Goal: Find specific page/section: Find specific page/section

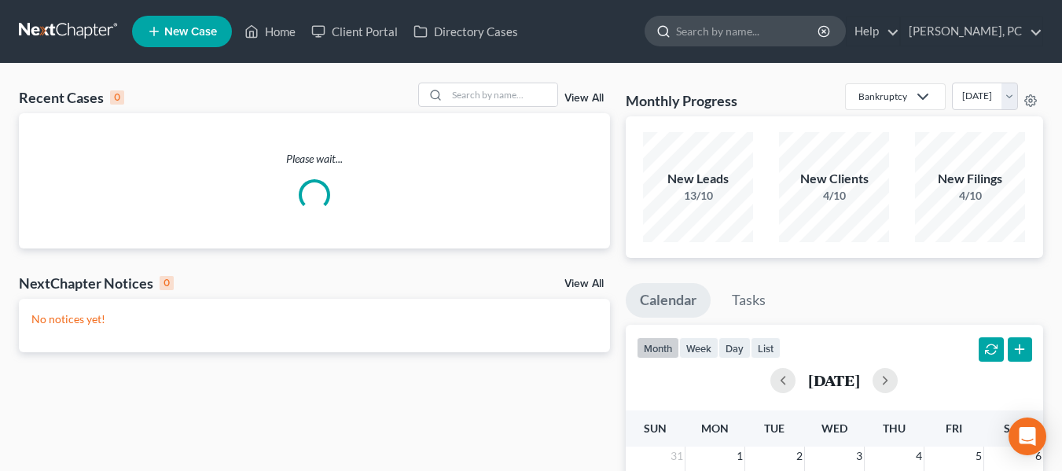
click at [737, 31] on input "search" at bounding box center [748, 31] width 144 height 29
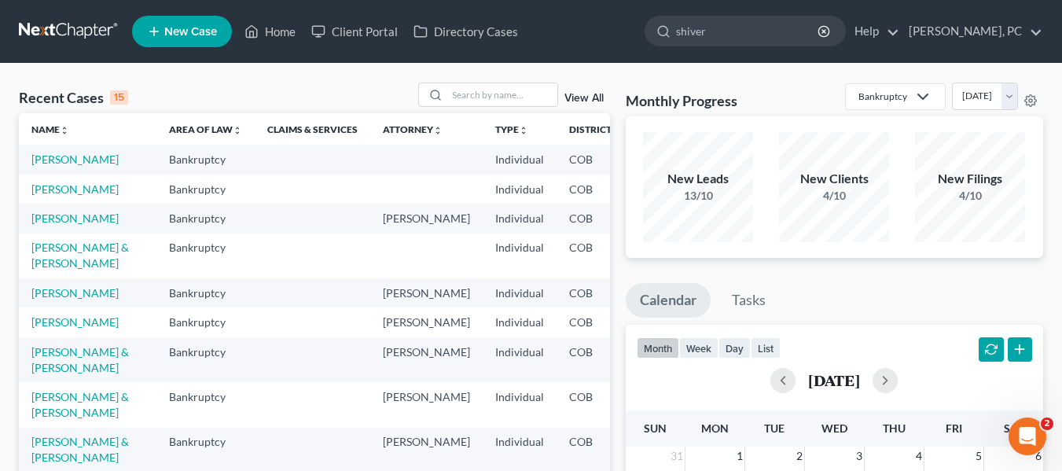
type input "[PERSON_NAME]"
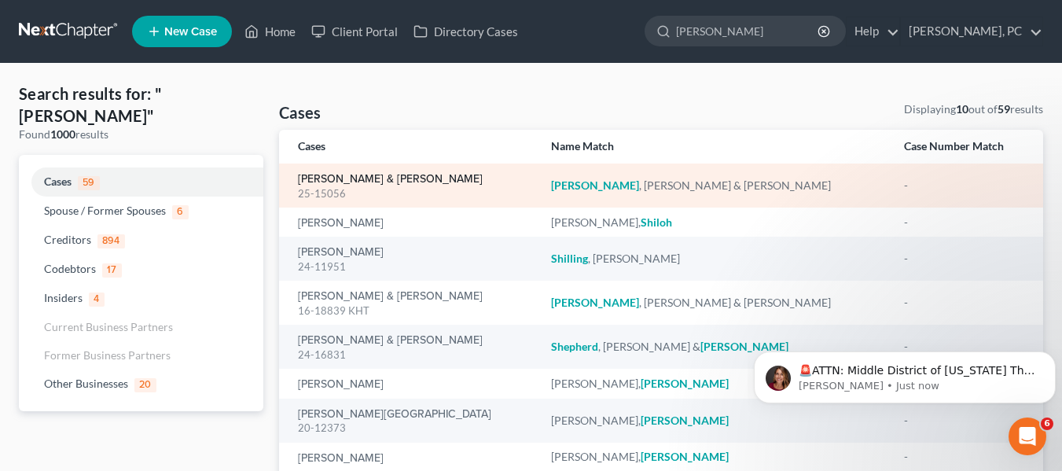
click at [355, 180] on link "[PERSON_NAME] & [PERSON_NAME]" at bounding box center [390, 179] width 185 height 11
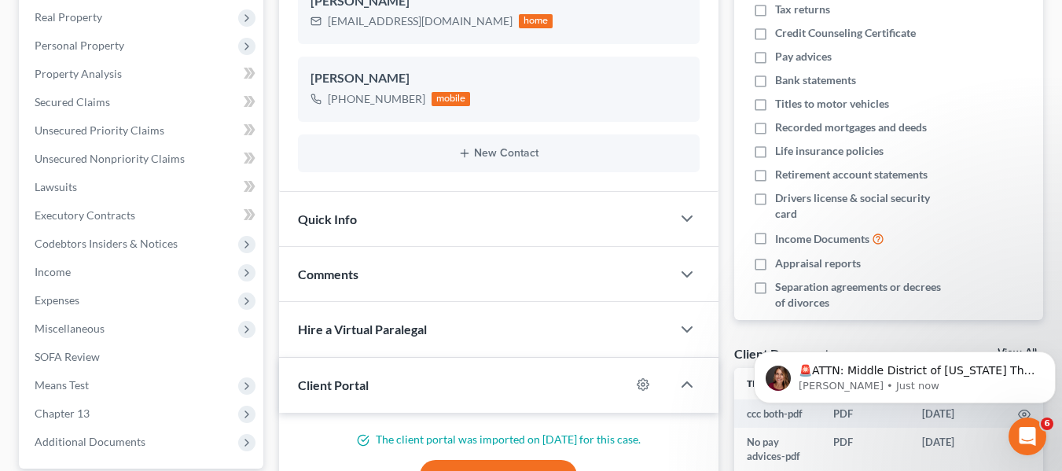
scroll to position [400, 0]
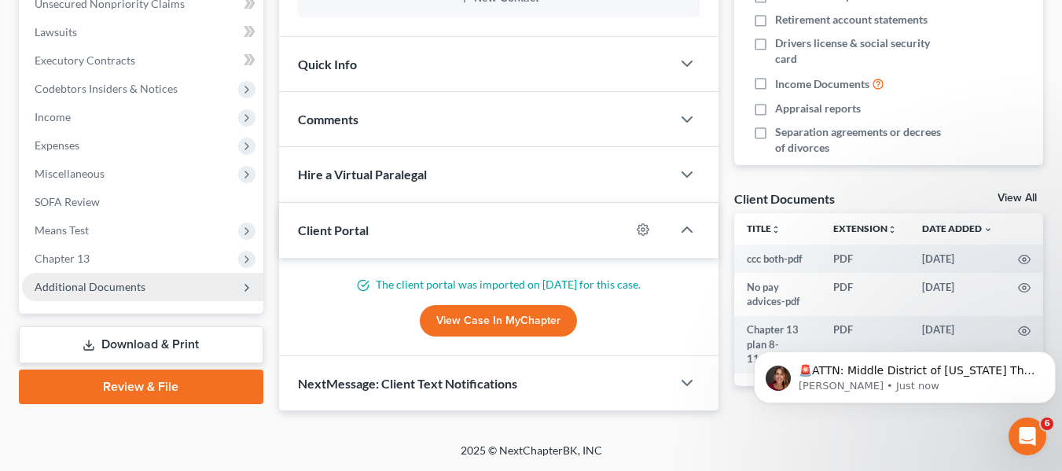
click at [107, 289] on span "Additional Documents" at bounding box center [90, 286] width 111 height 13
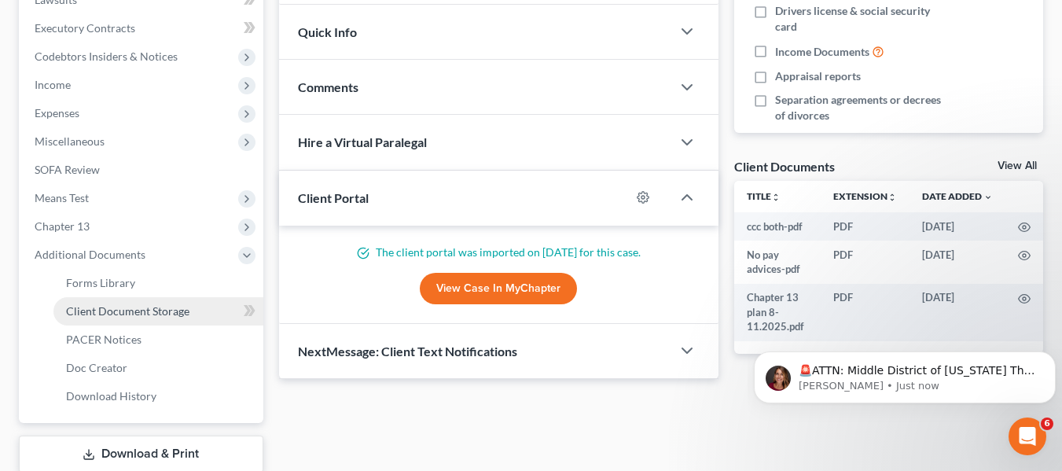
scroll to position [434, 0]
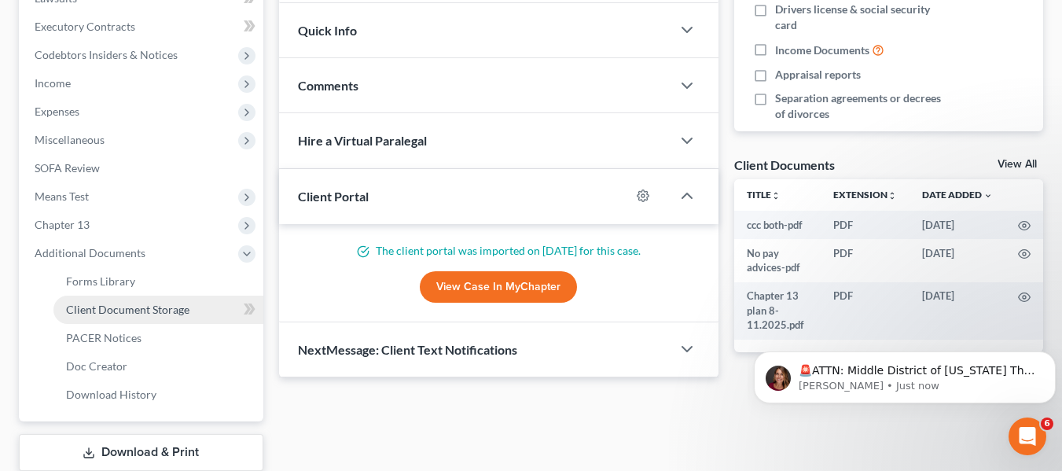
click at [130, 310] on span "Client Document Storage" at bounding box center [127, 309] width 123 height 13
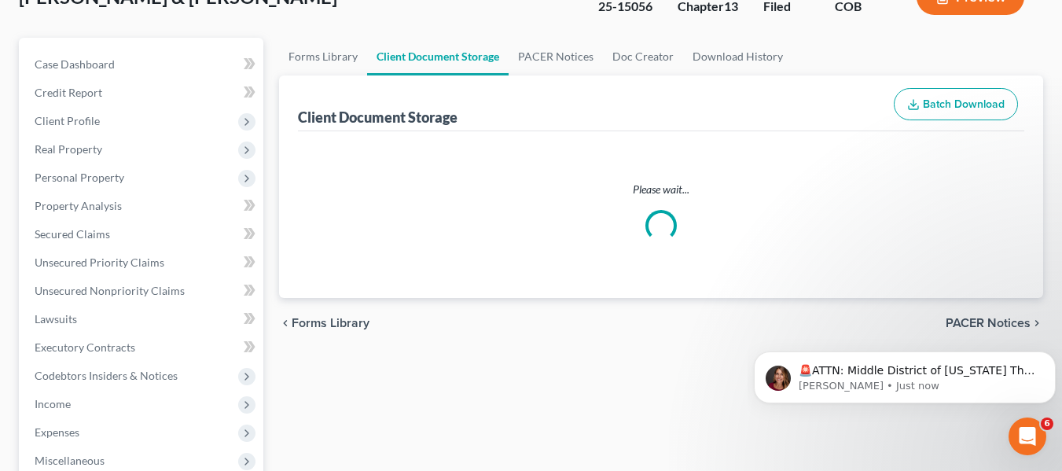
select select "12"
select select "28"
select select "5"
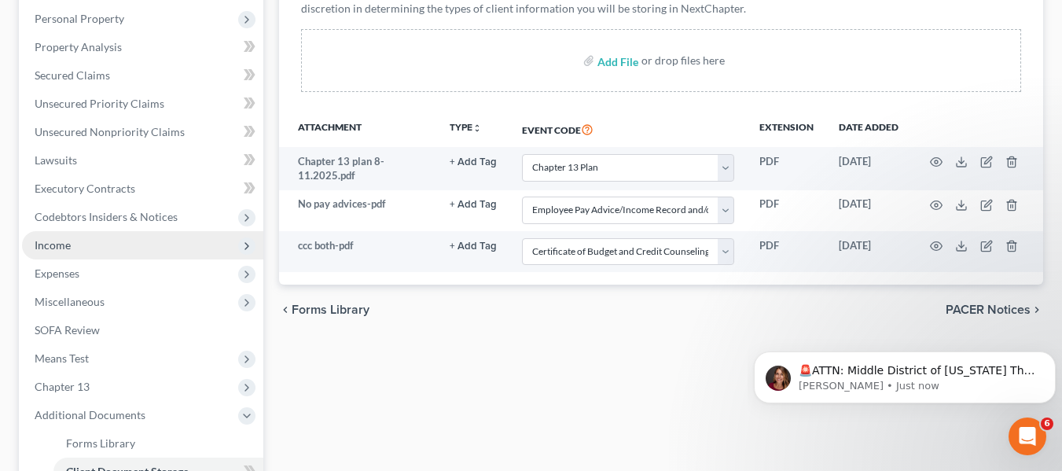
scroll to position [535, 0]
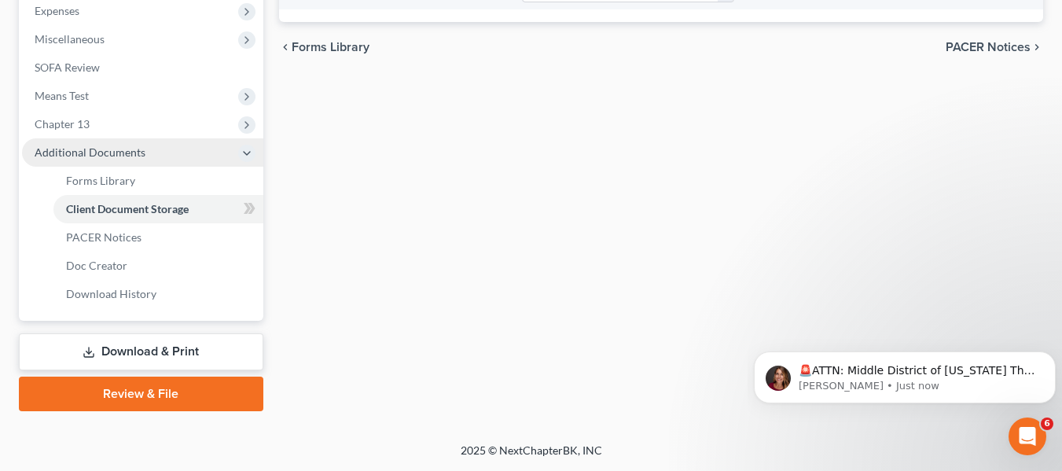
click at [98, 158] on span "Additional Documents" at bounding box center [90, 151] width 111 height 13
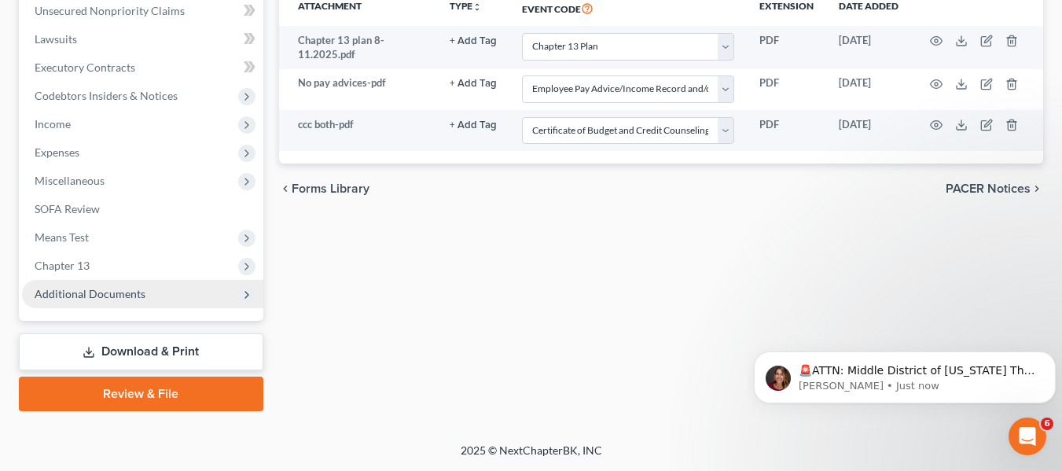
scroll to position [393, 0]
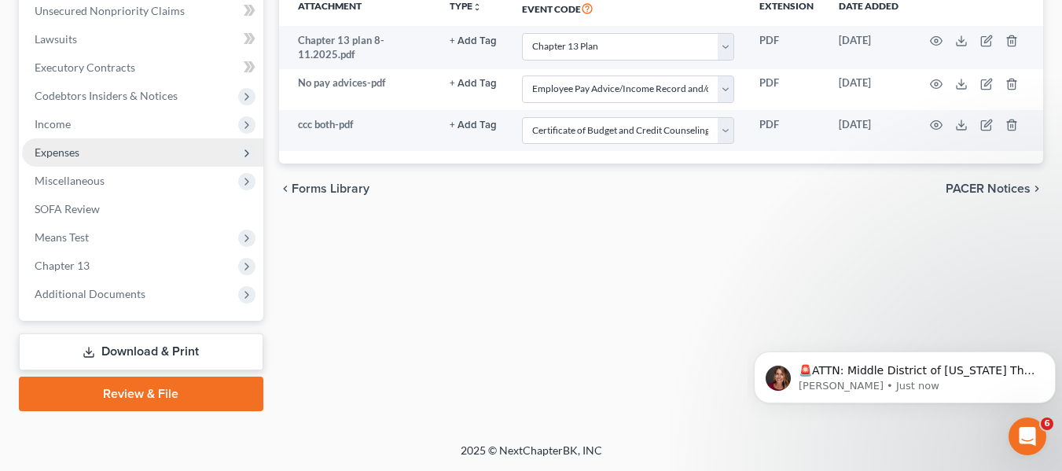
click at [96, 152] on span "Expenses" at bounding box center [142, 152] width 241 height 28
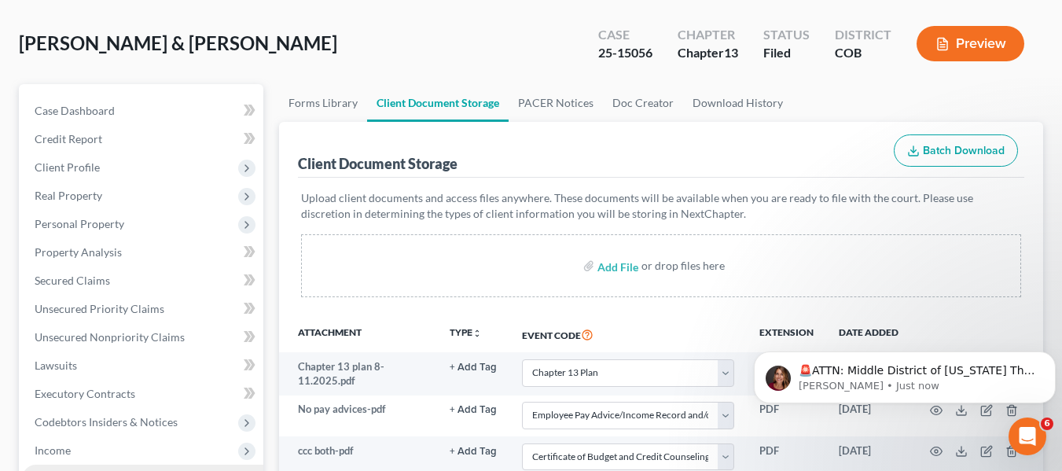
scroll to position [0, 0]
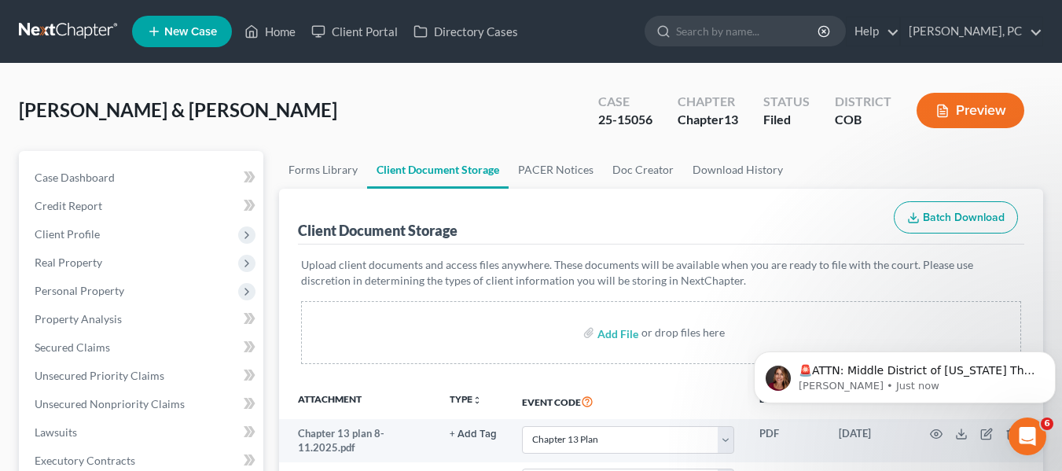
click at [92, 114] on span "[PERSON_NAME] & [PERSON_NAME]" at bounding box center [178, 109] width 318 height 23
click at [273, 35] on link "Home" at bounding box center [270, 31] width 67 height 28
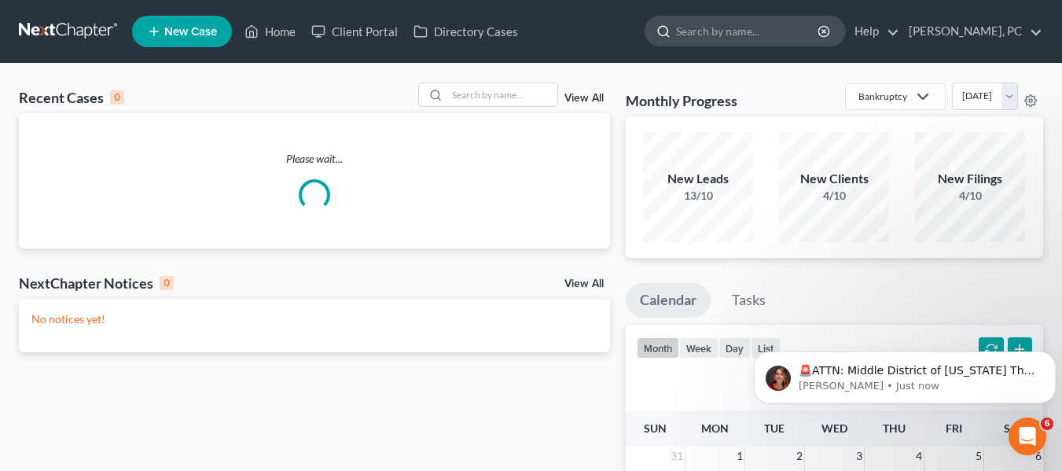
click at [737, 27] on input "search" at bounding box center [748, 31] width 144 height 29
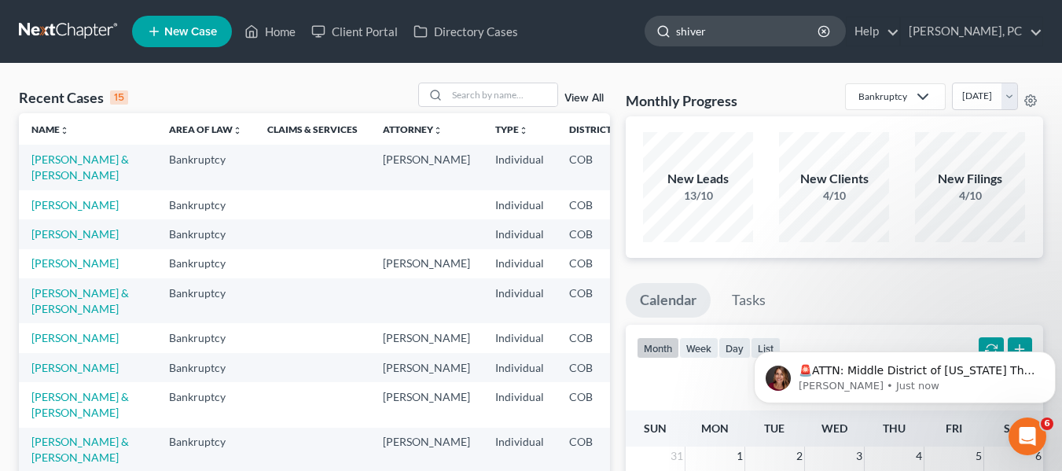
type input "[PERSON_NAME]"
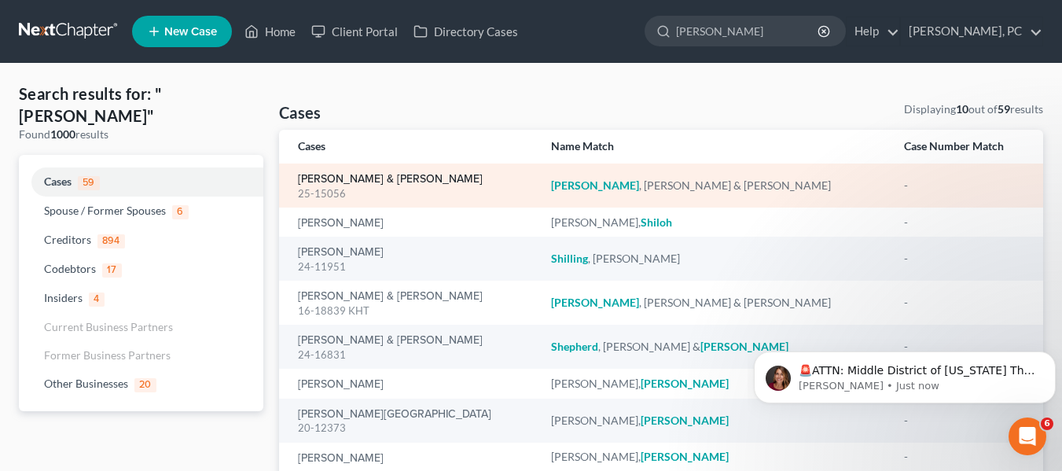
click at [336, 175] on link "[PERSON_NAME] & [PERSON_NAME]" at bounding box center [390, 179] width 185 height 11
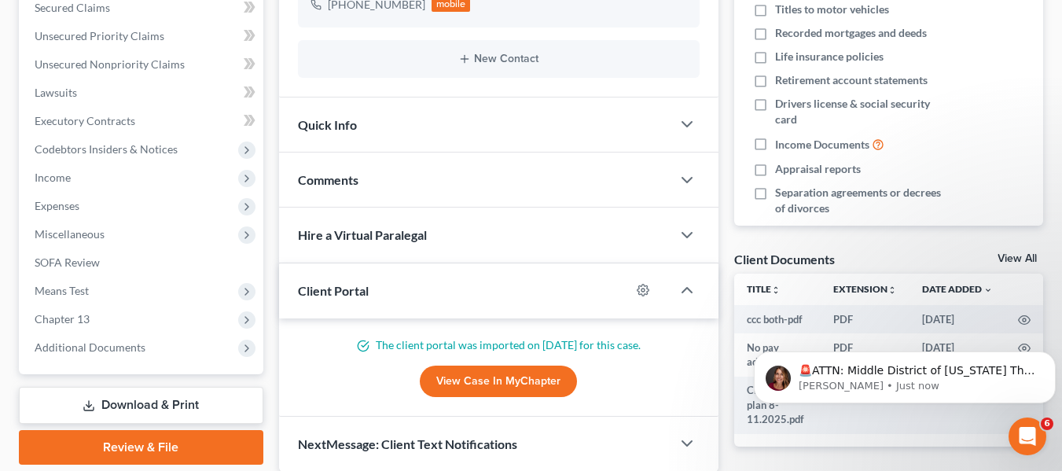
scroll to position [400, 0]
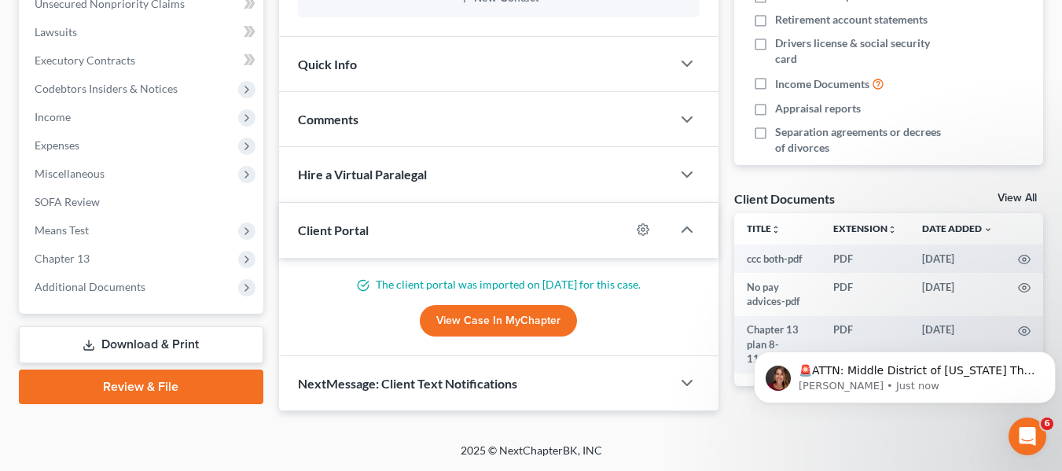
click at [1018, 201] on link "View All" at bounding box center [1017, 198] width 39 height 11
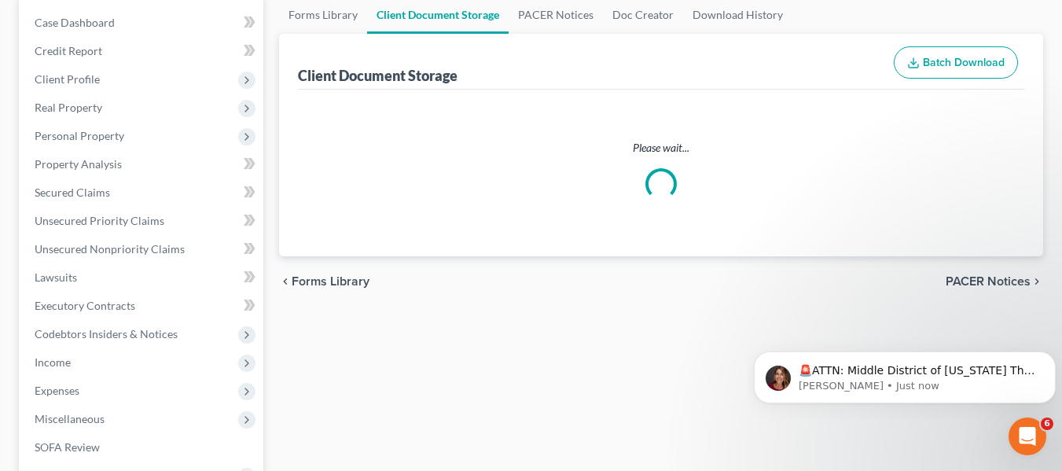
select select "12"
select select "28"
select select "5"
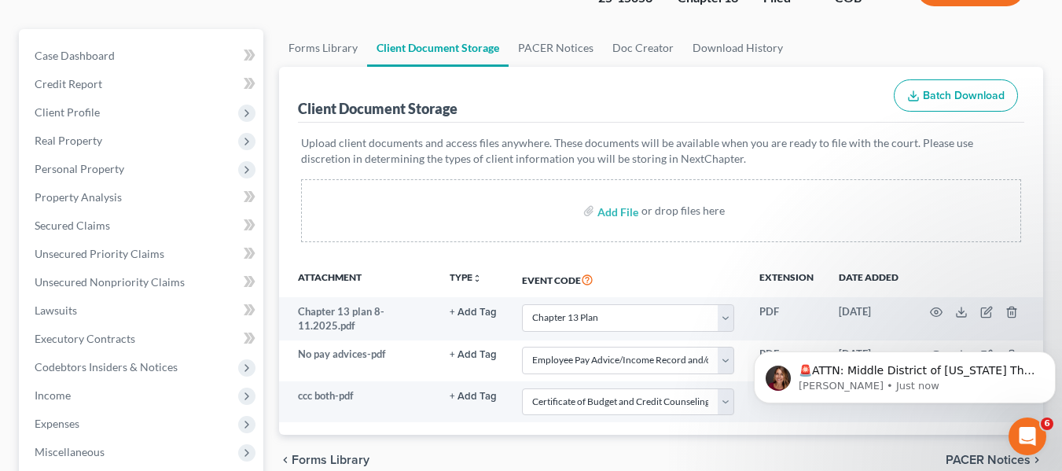
scroll to position [119, 0]
